Goal: Task Accomplishment & Management: Manage account settings

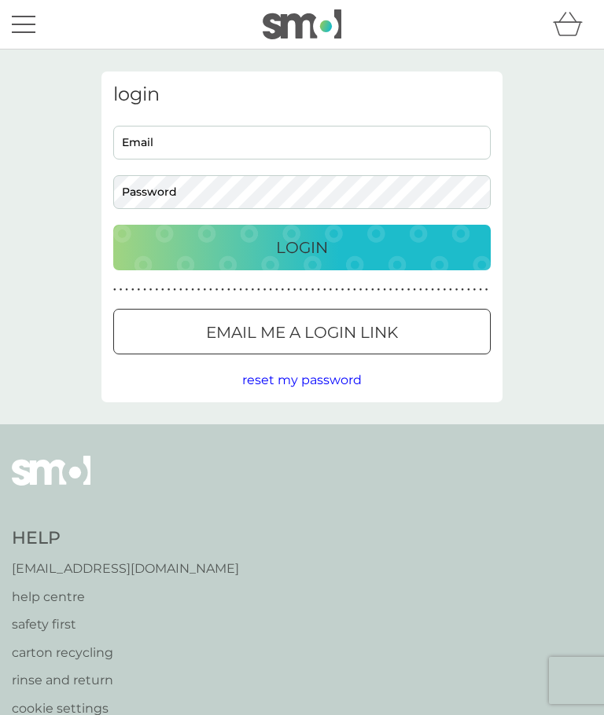
click at [221, 141] on input "Email" at bounding box center [301, 143] width 377 height 34
type input "[EMAIL_ADDRESS][DOMAIN_NAME]"
click at [393, 248] on div "Login" at bounding box center [302, 247] width 346 height 25
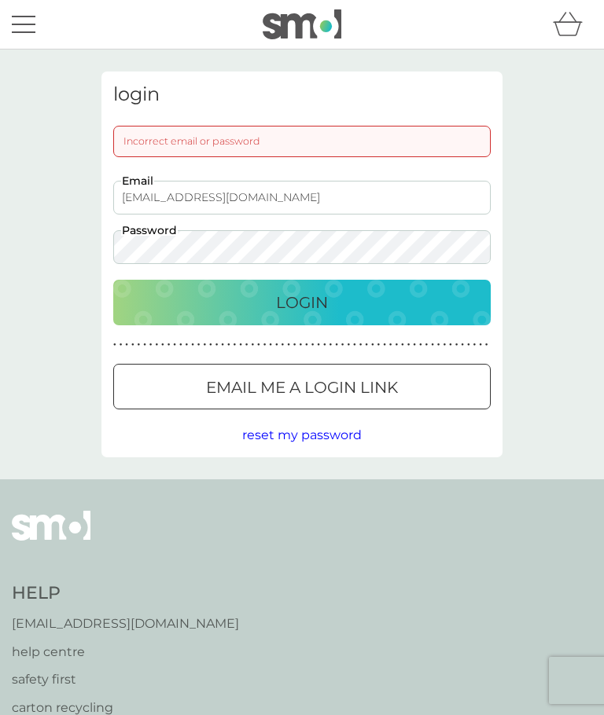
click at [438, 299] on div "Login" at bounding box center [302, 302] width 346 height 25
click at [439, 303] on div "Login" at bounding box center [302, 302] width 346 height 25
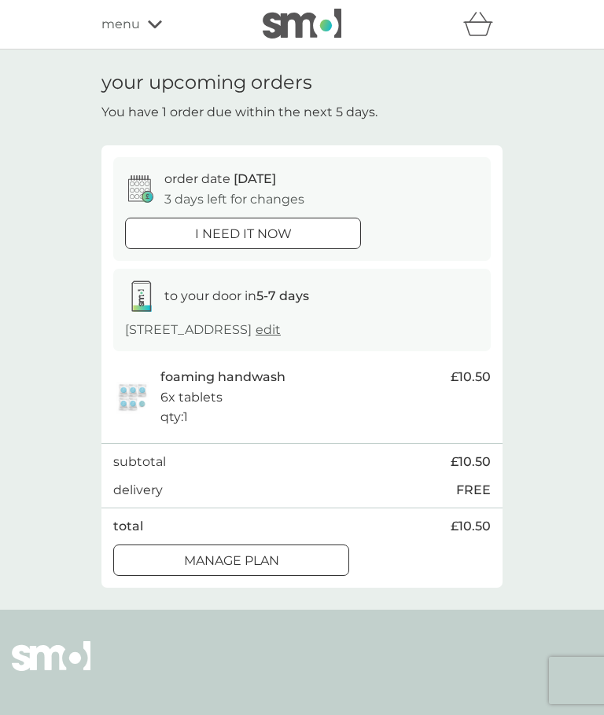
click at [311, 571] on div "Manage plan" at bounding box center [231, 561] width 234 height 20
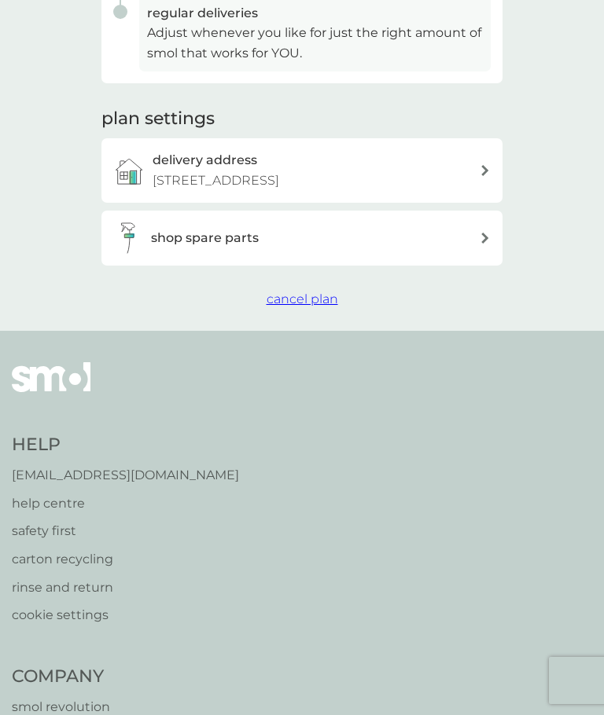
scroll to position [465, 0]
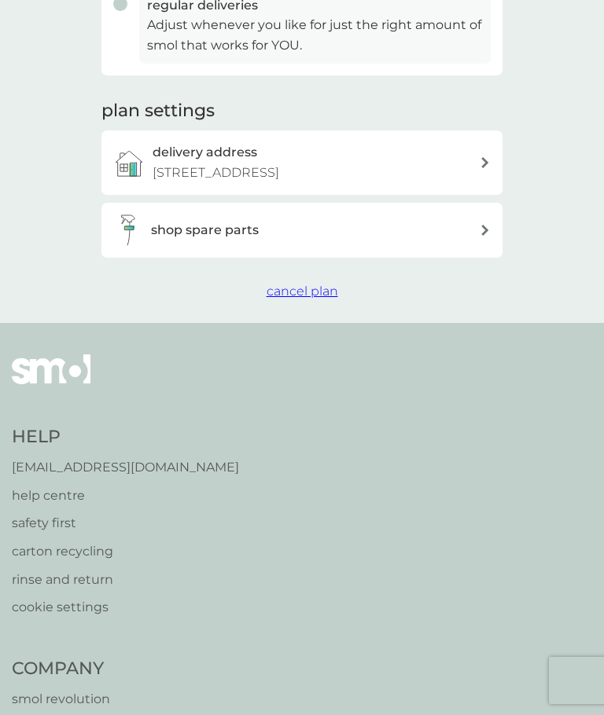
click at [307, 299] on span "cancel plan" at bounding box center [302, 291] width 72 height 15
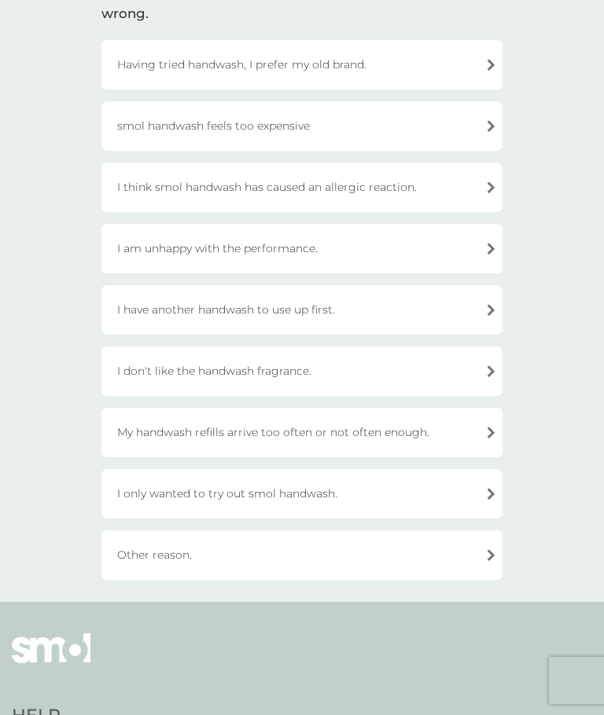
scroll to position [151, 0]
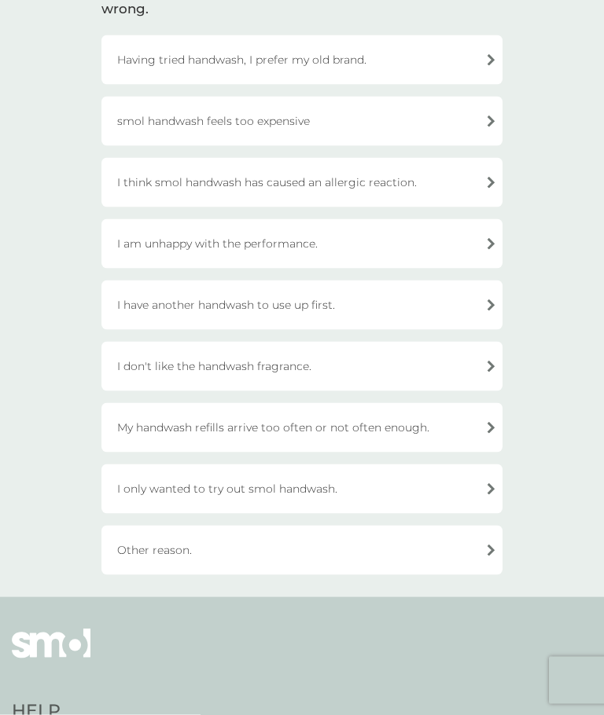
click at [456, 422] on div "My handwash refills arrive too often or not often enough." at bounding box center [301, 428] width 401 height 50
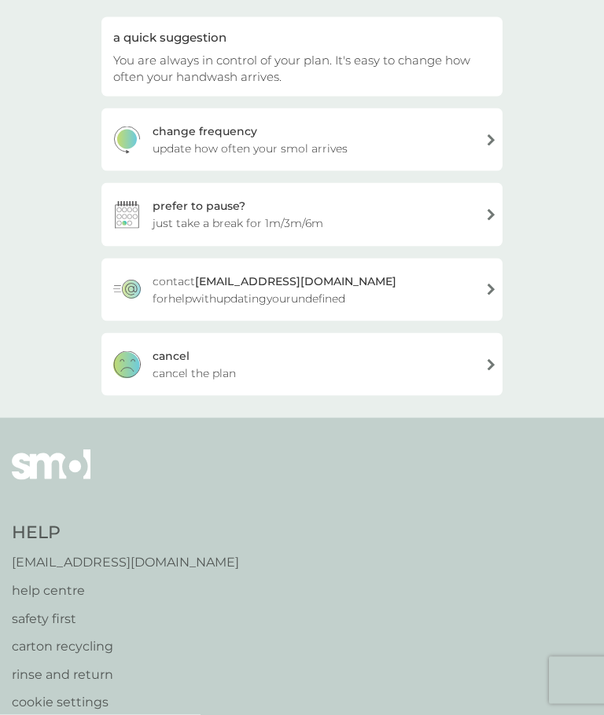
scroll to position [152, 0]
click at [450, 133] on div "change frequency update how often your smol arrives" at bounding box center [301, 139] width 401 height 63
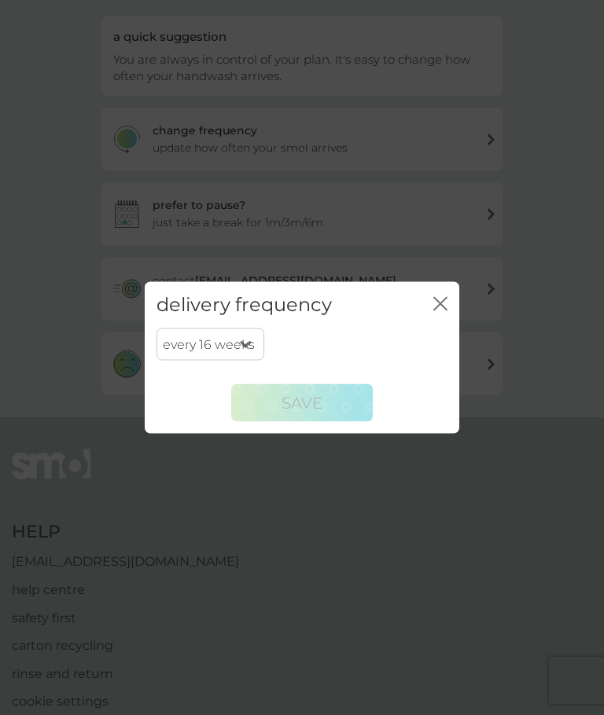
click at [244, 361] on select "every 1 week every 2 weeks every 3 weeks every 4 weeks every 5 weeks every 6 we…" at bounding box center [210, 344] width 108 height 33
select select "182"
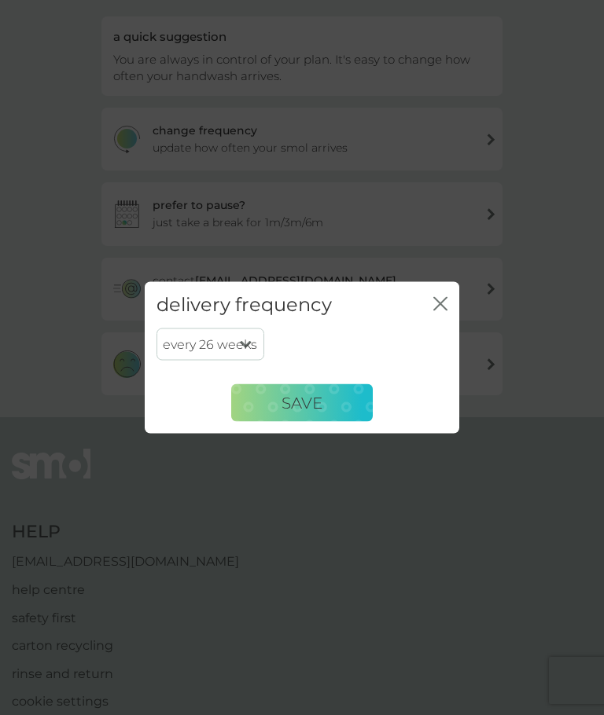
click at [349, 422] on button "SAVE" at bounding box center [301, 403] width 141 height 38
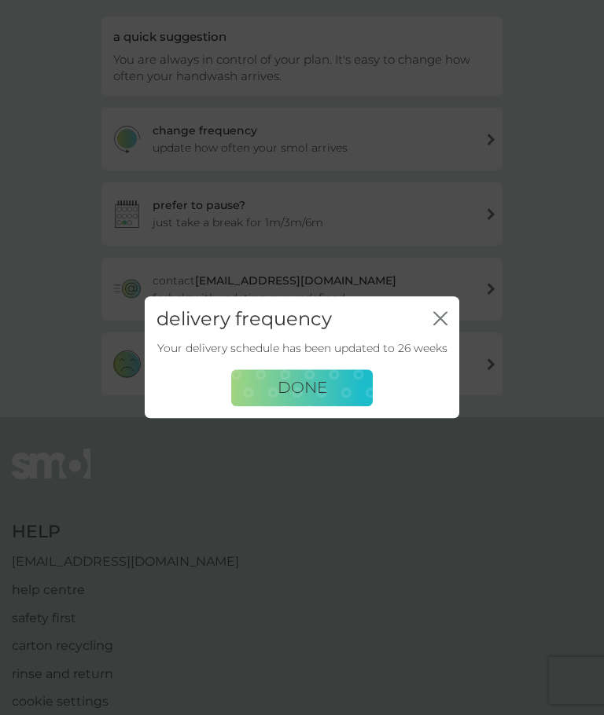
click at [343, 404] on button "DONE" at bounding box center [301, 388] width 141 height 38
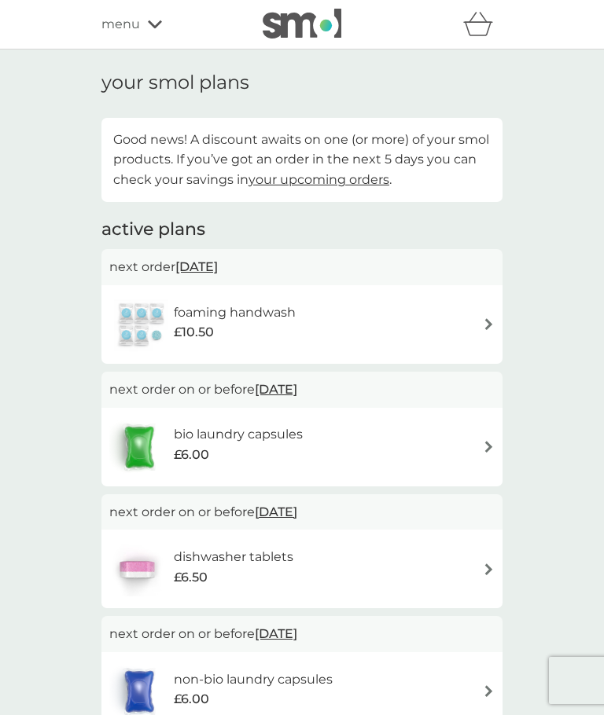
click at [346, 317] on div "foaming handwash £10.50" at bounding box center [301, 324] width 385 height 55
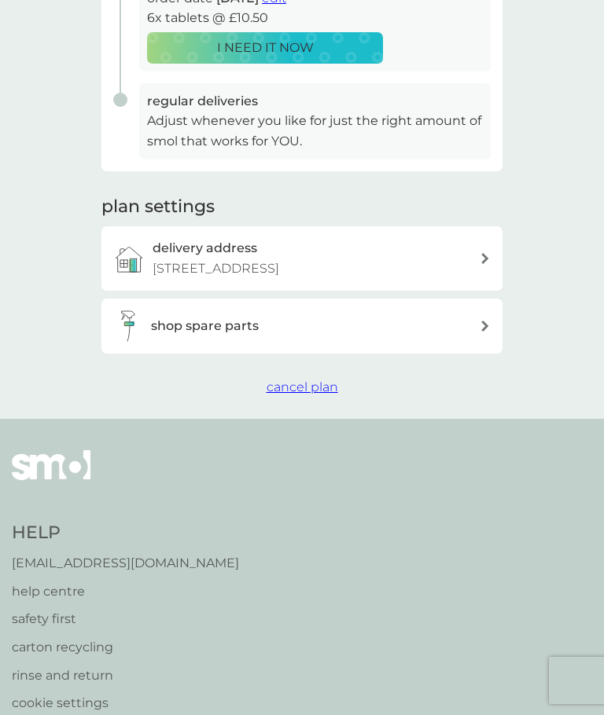
scroll to position [390, 0]
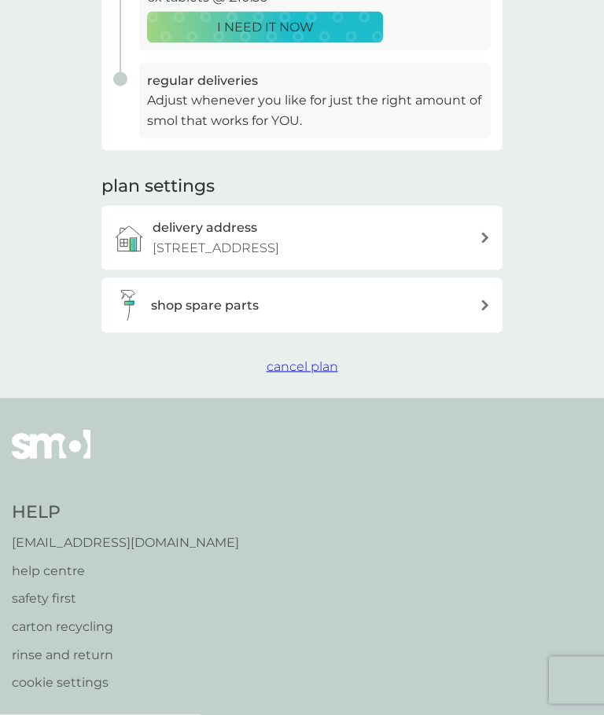
click at [306, 374] on span "cancel plan" at bounding box center [302, 366] width 72 height 15
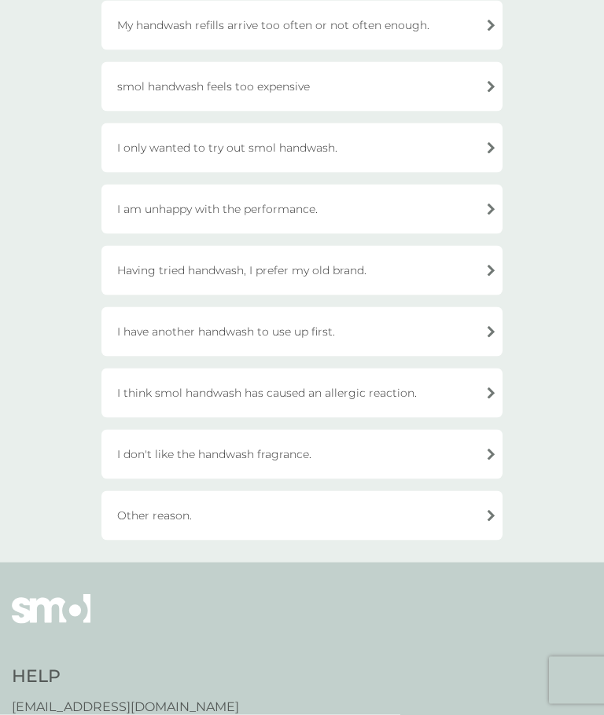
scroll to position [186, 0]
click at [463, 515] on div "Other reason." at bounding box center [301, 515] width 401 height 50
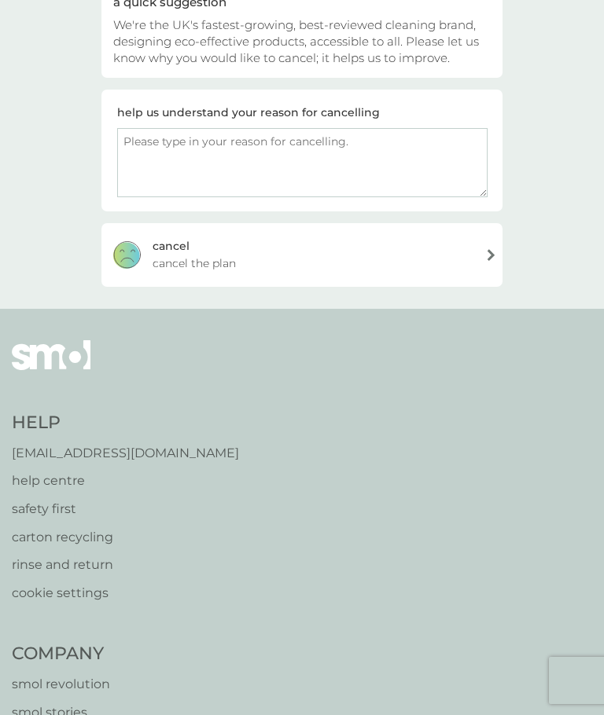
click at [182, 266] on span "cancel the plan" at bounding box center [193, 263] width 83 height 17
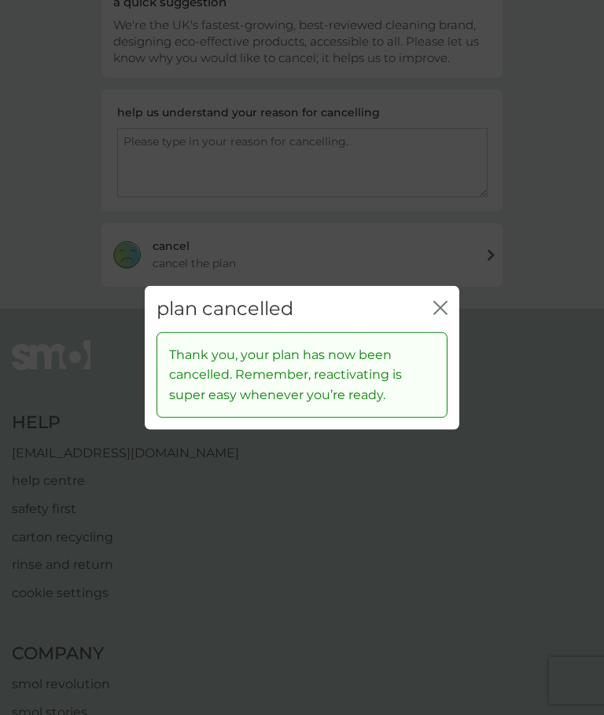
click at [448, 328] on div "plan cancelled close" at bounding box center [302, 309] width 314 height 46
click at [439, 315] on icon "close" at bounding box center [440, 308] width 14 height 14
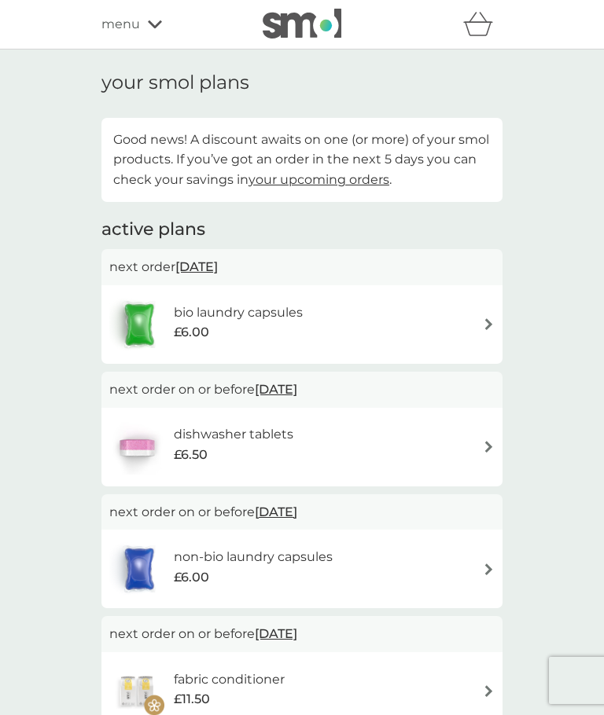
click at [129, 28] on span "menu" at bounding box center [120, 24] width 39 height 20
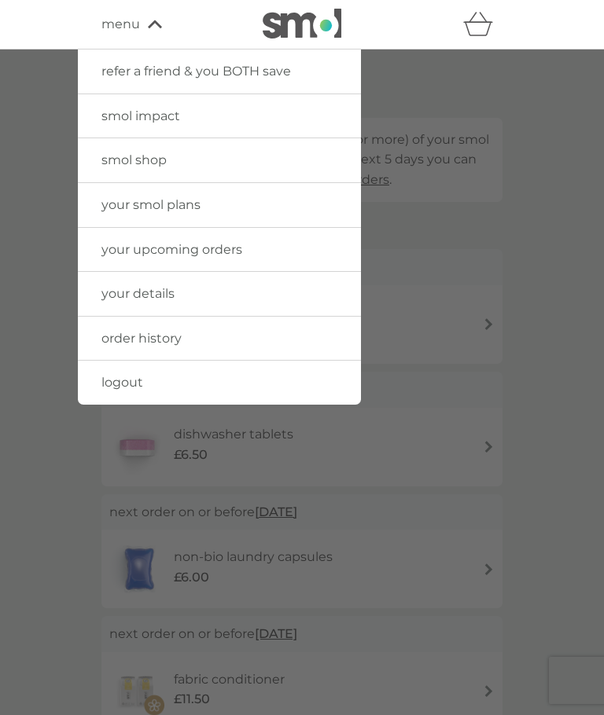
click at [131, 375] on span "logout" at bounding box center [122, 382] width 42 height 15
